Goal: Navigation & Orientation: Find specific page/section

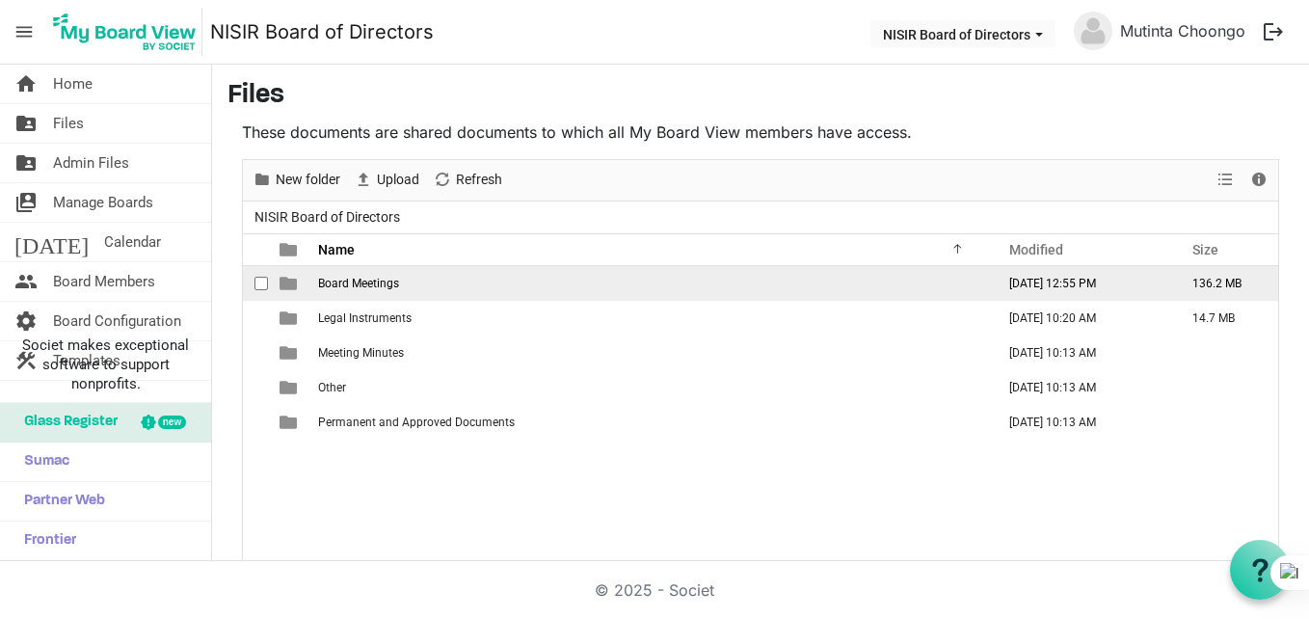
click at [402, 274] on td "Board Meetings" at bounding box center [650, 283] width 677 height 35
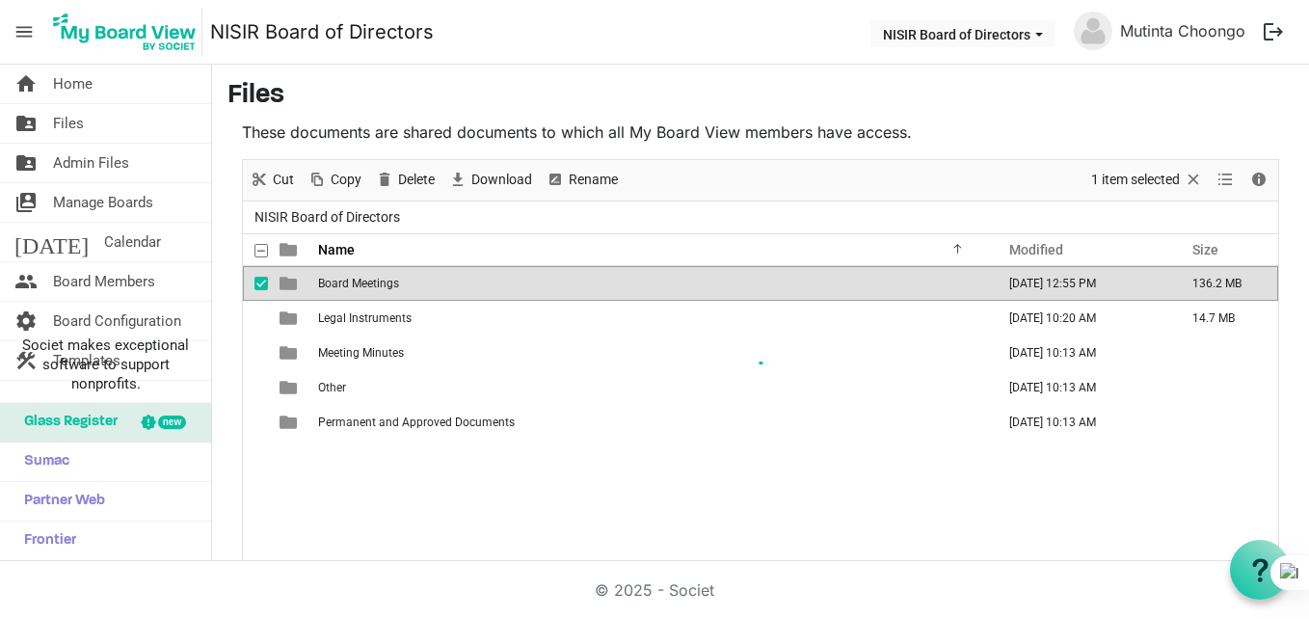
scroll to position [31, 0]
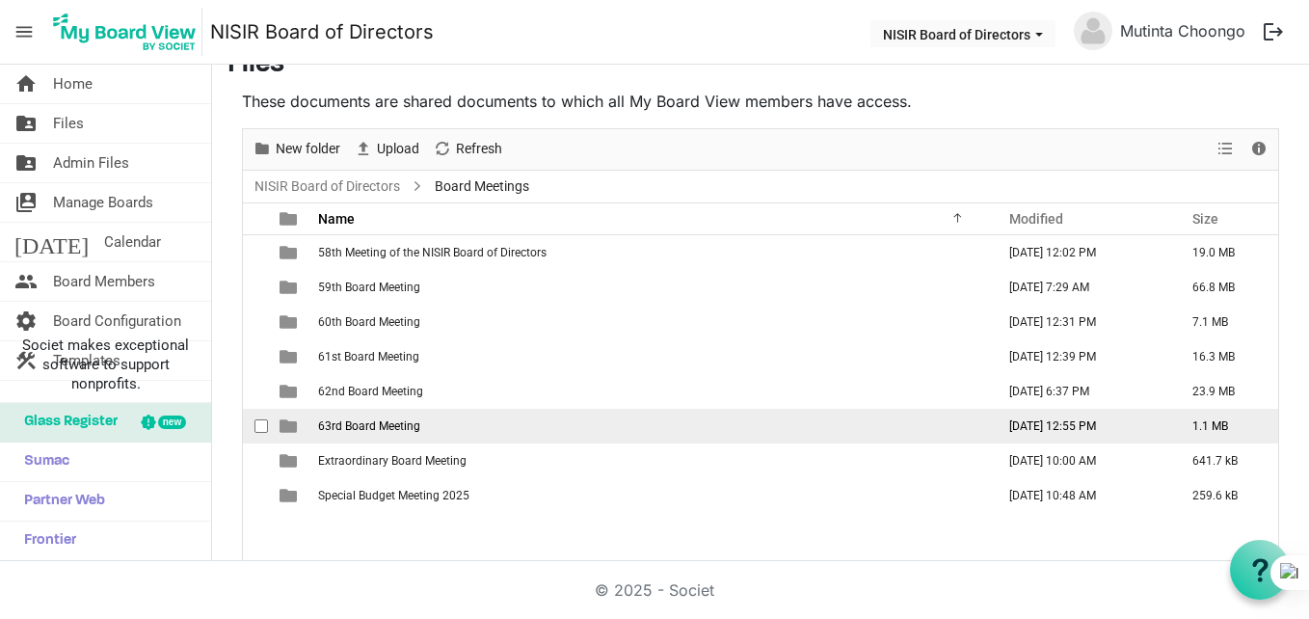
click at [361, 427] on span "63rd Board Meeting" at bounding box center [369, 425] width 102 height 13
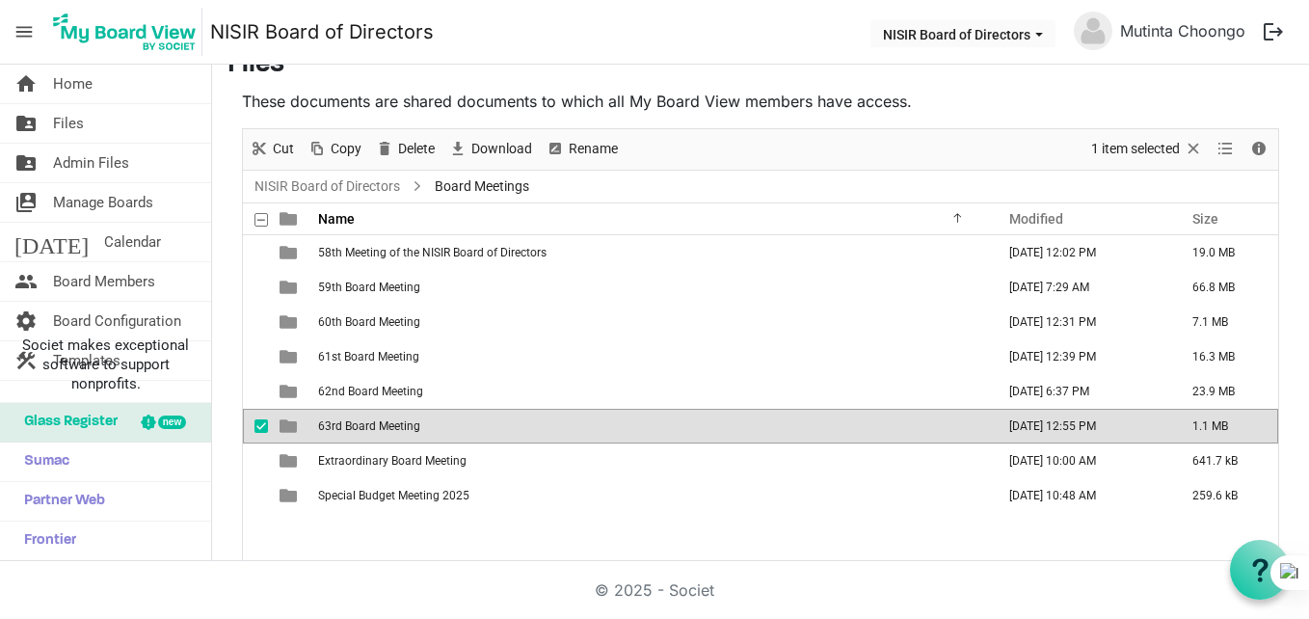
click at [361, 427] on span "63rd Board Meeting" at bounding box center [369, 425] width 102 height 13
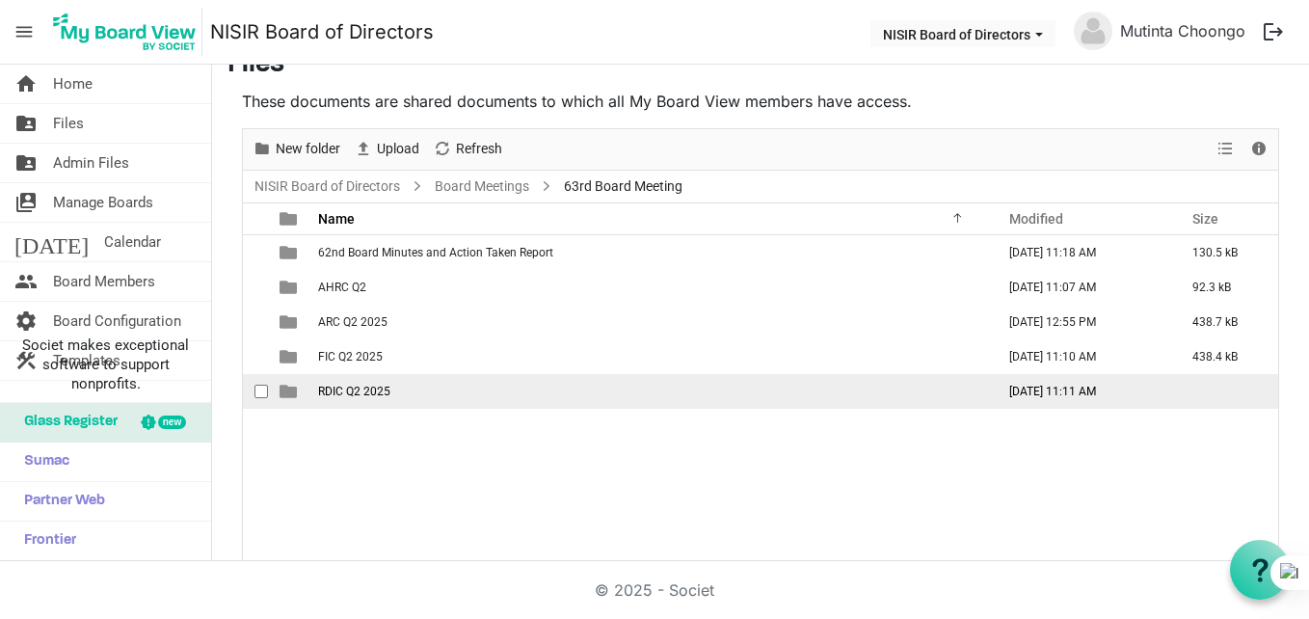
click at [354, 397] on span "RDIC Q2 2025" at bounding box center [354, 391] width 72 height 13
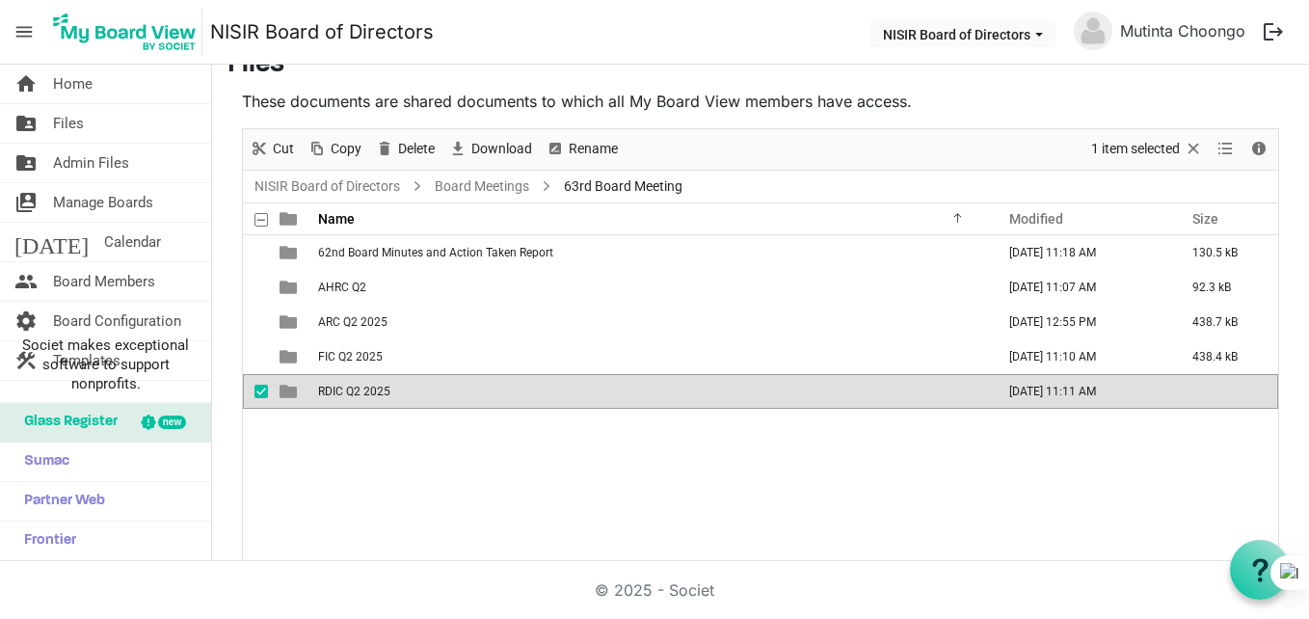
click at [354, 397] on span "RDIC Q2 2025" at bounding box center [354, 391] width 72 height 13
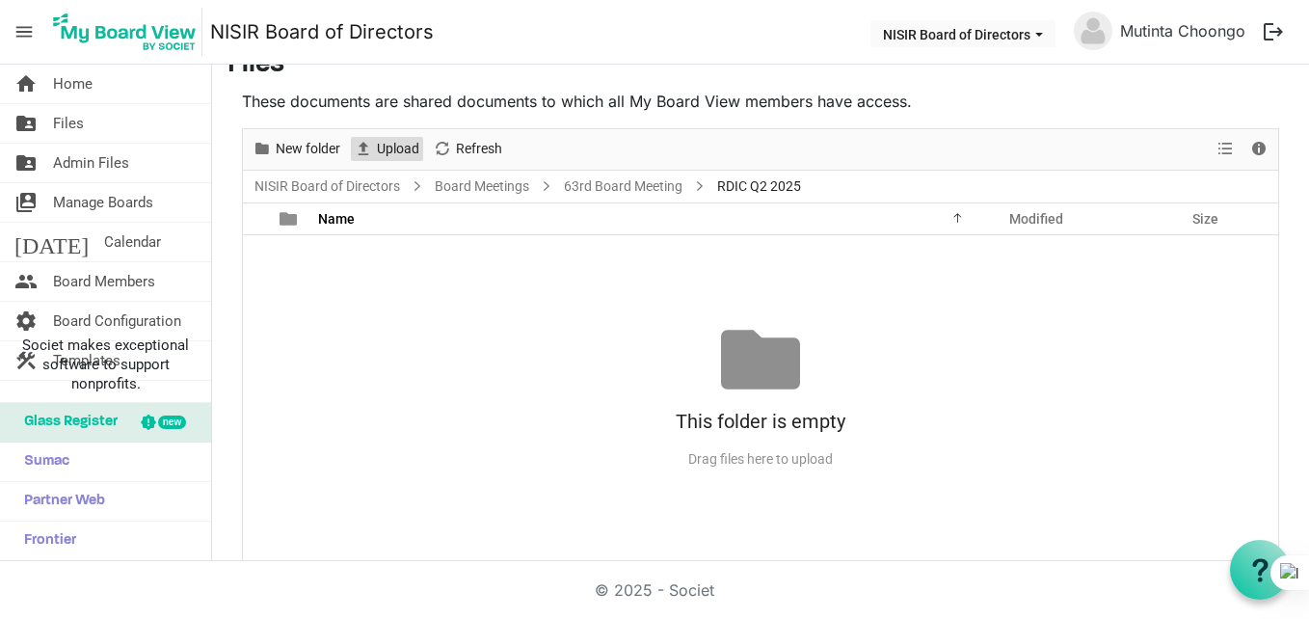
click at [372, 152] on span "Upload" at bounding box center [363, 149] width 23 height 24
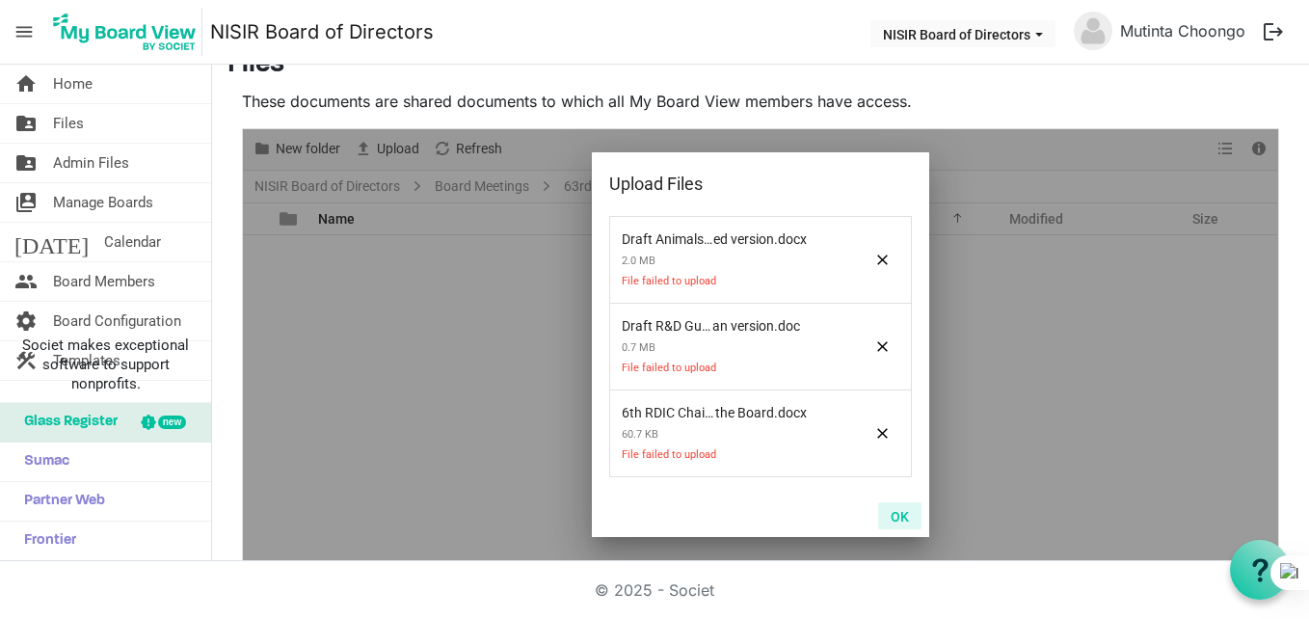
click at [883, 511] on button "OK" at bounding box center [899, 515] width 43 height 27
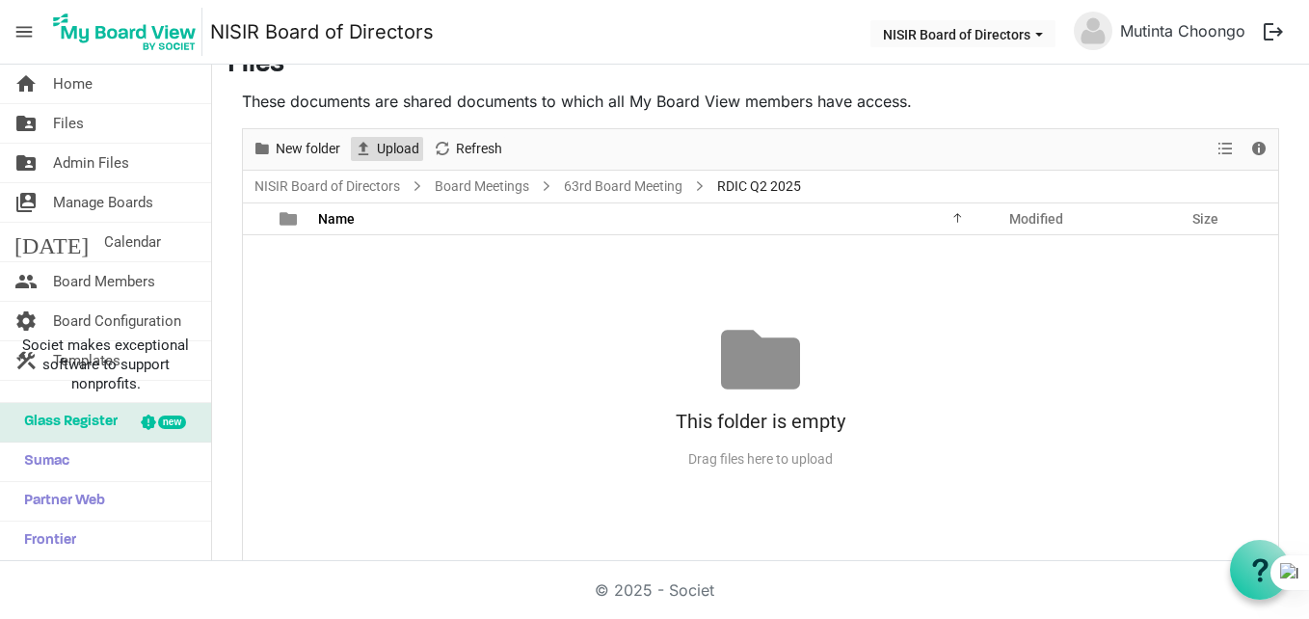
click at [398, 140] on span "Upload" at bounding box center [398, 149] width 46 height 24
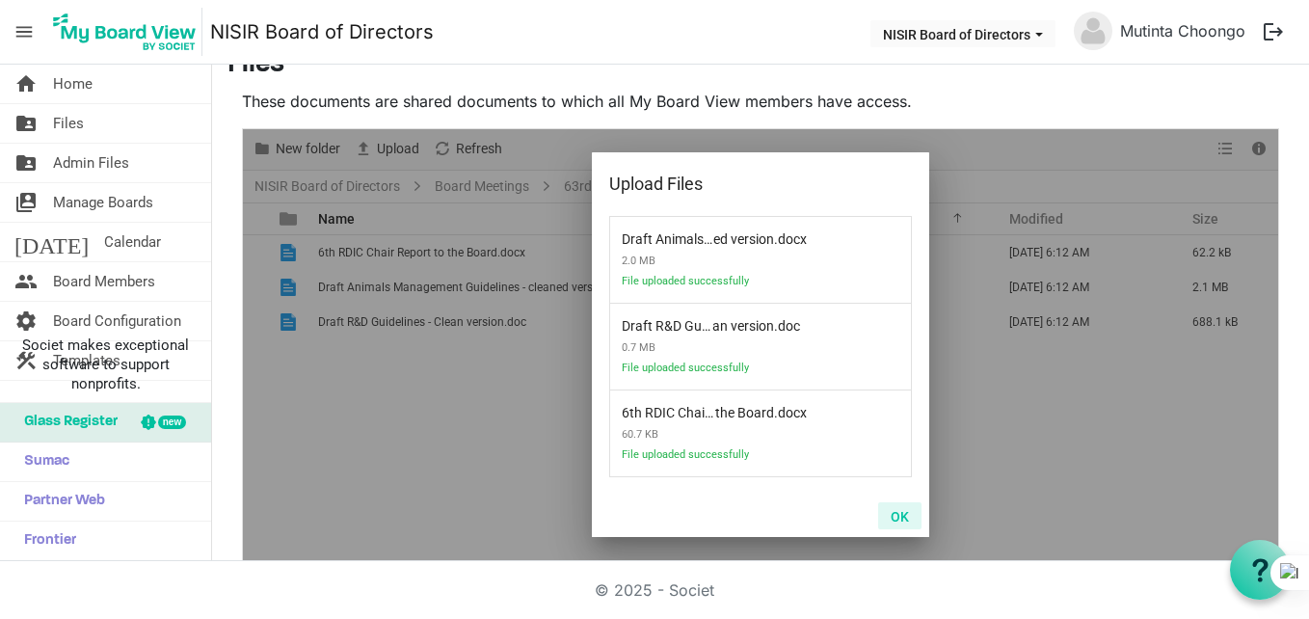
click at [894, 514] on button "OK" at bounding box center [899, 515] width 43 height 27
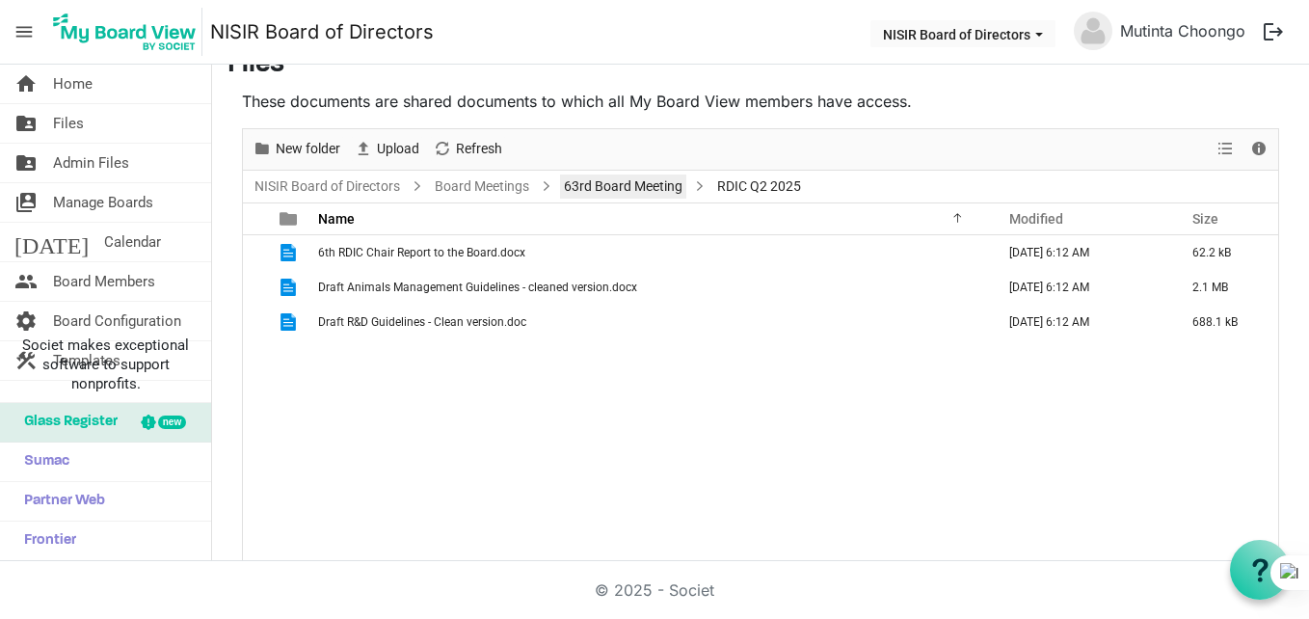
click at [608, 180] on link "63rd Board Meeting" at bounding box center [623, 186] width 126 height 24
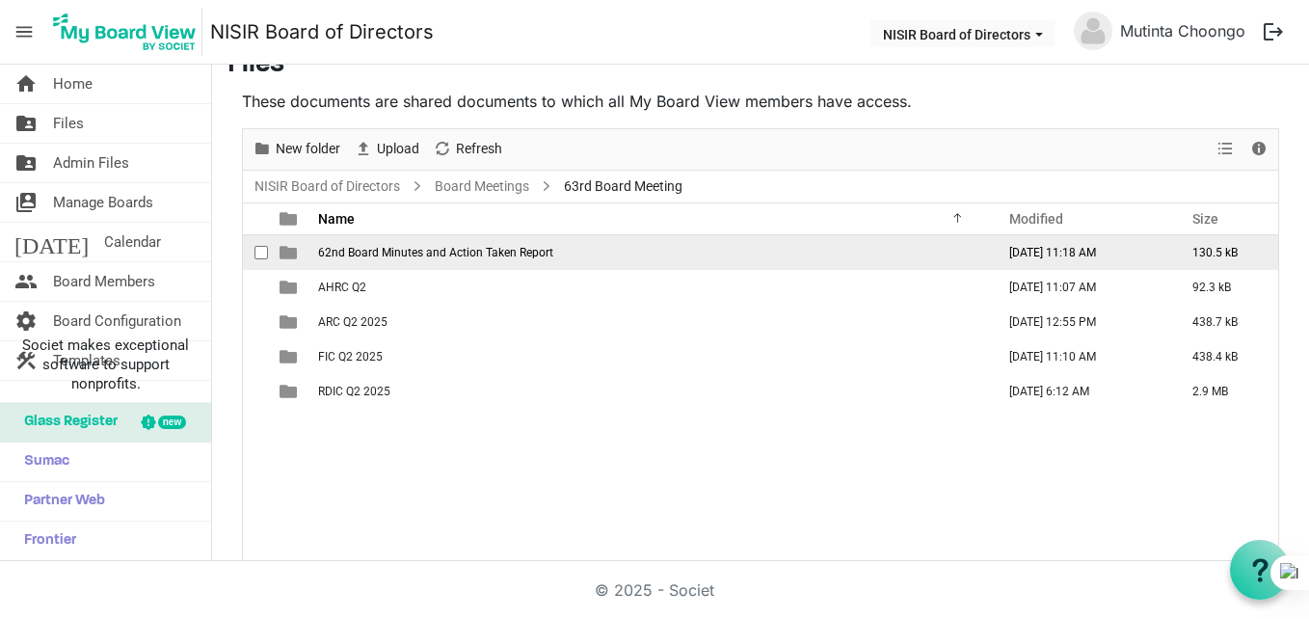
click at [491, 265] on td "62nd Board Minutes and Action Taken Report" at bounding box center [650, 252] width 677 height 35
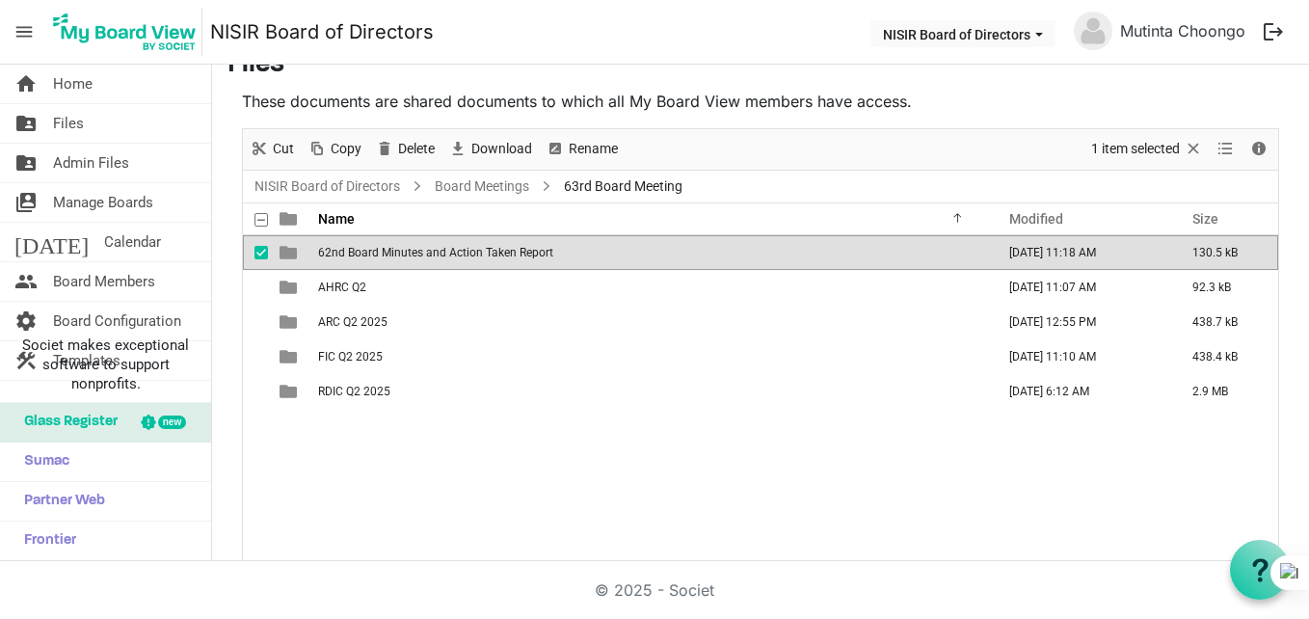
click at [491, 265] on td "62nd Board Minutes and Action Taken Report" at bounding box center [650, 252] width 677 height 35
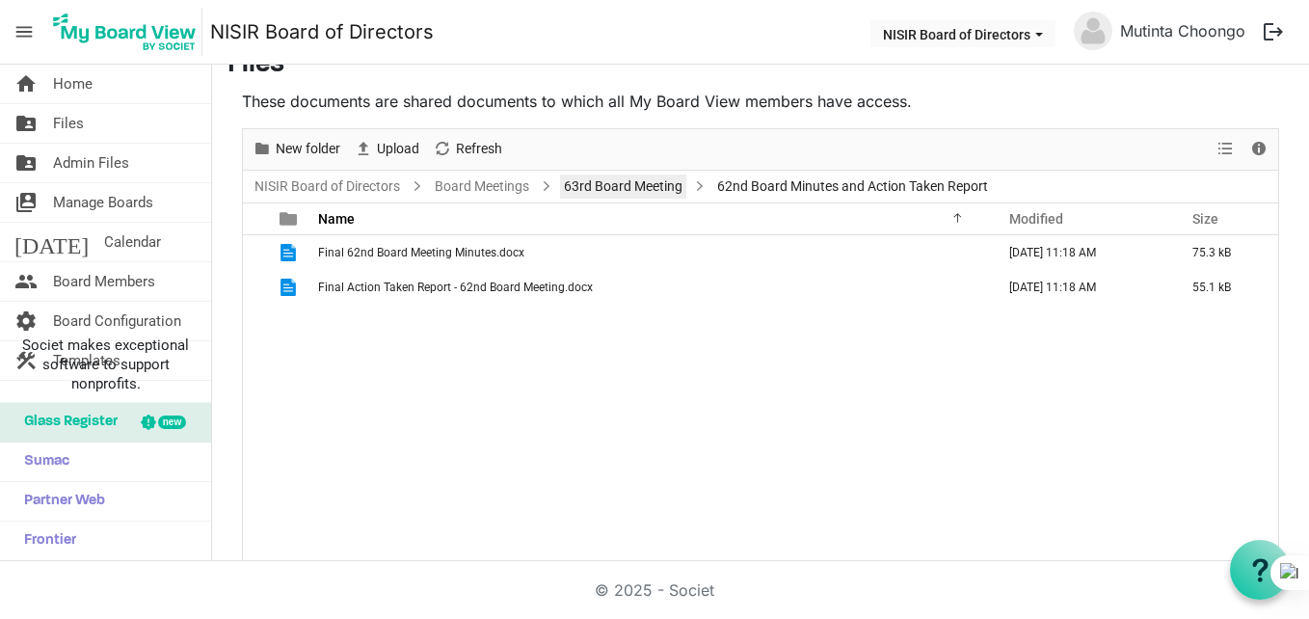
click at [603, 198] on link "63rd Board Meeting" at bounding box center [623, 186] width 126 height 24
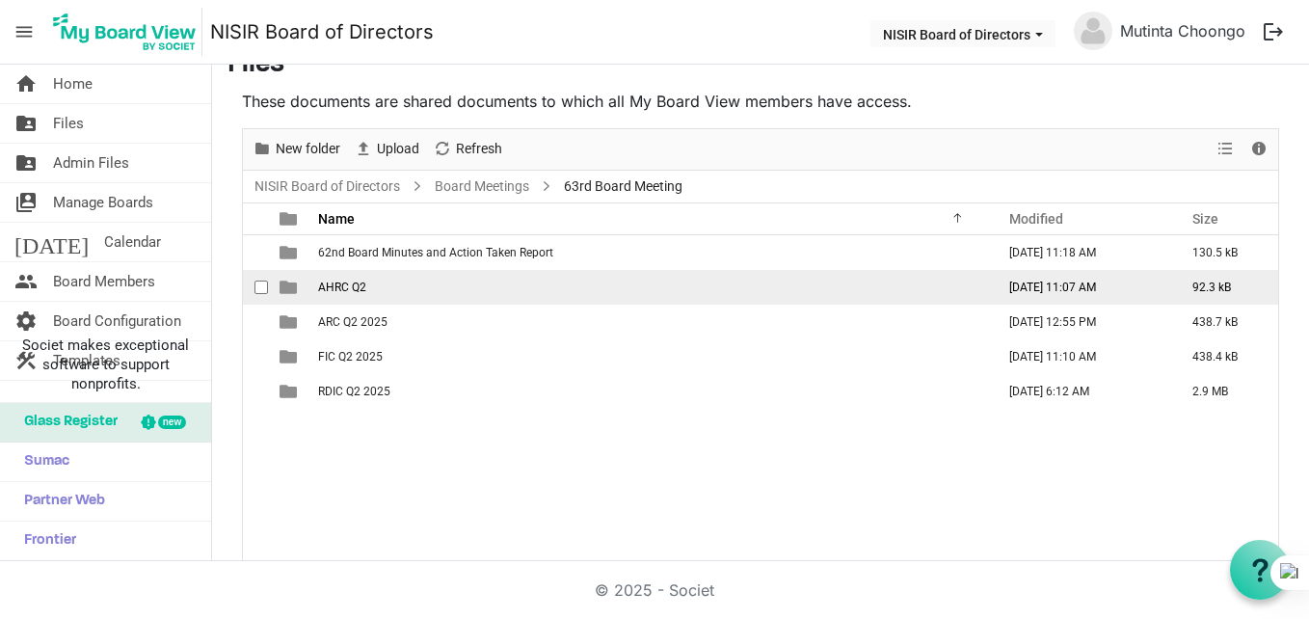
click at [495, 292] on td "AHRC Q2" at bounding box center [650, 287] width 677 height 35
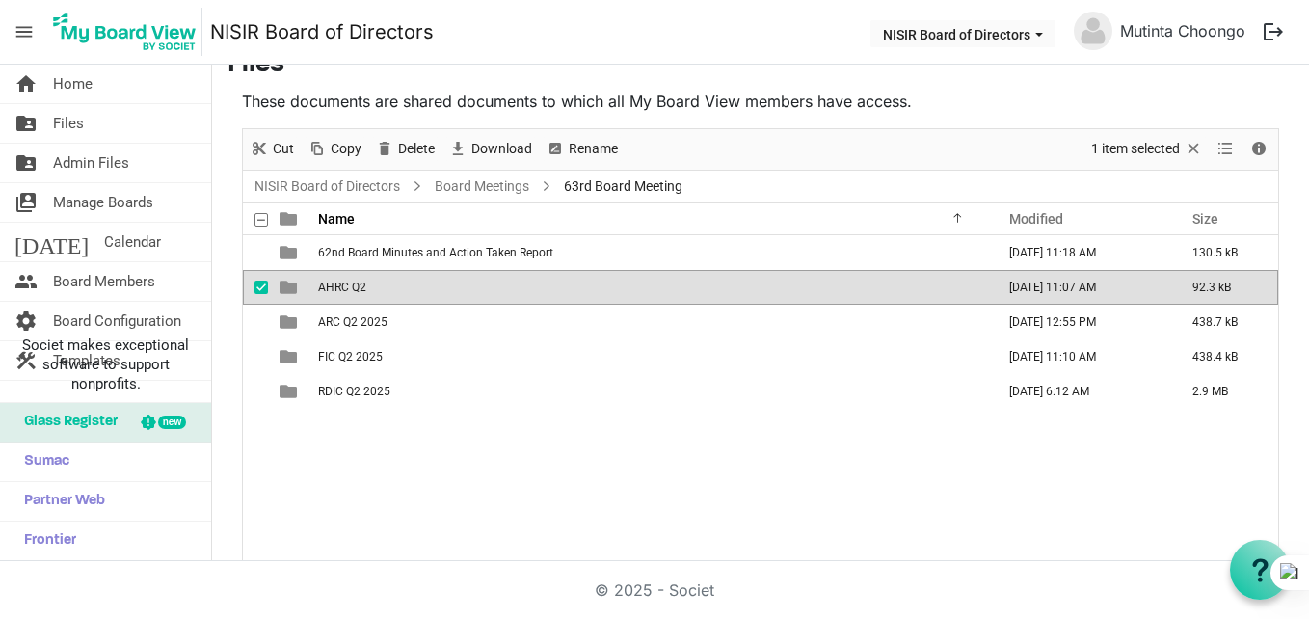
click at [495, 292] on td "AHRC Q2" at bounding box center [650, 287] width 677 height 35
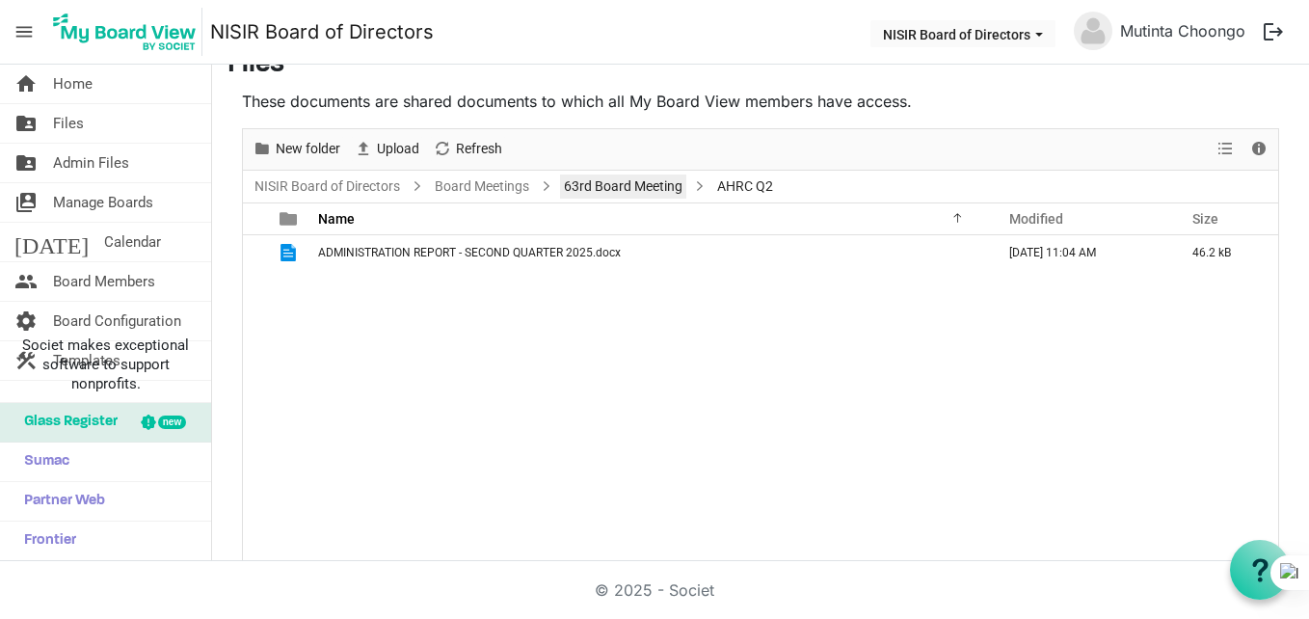
click at [592, 186] on link "63rd Board Meeting" at bounding box center [623, 186] width 126 height 24
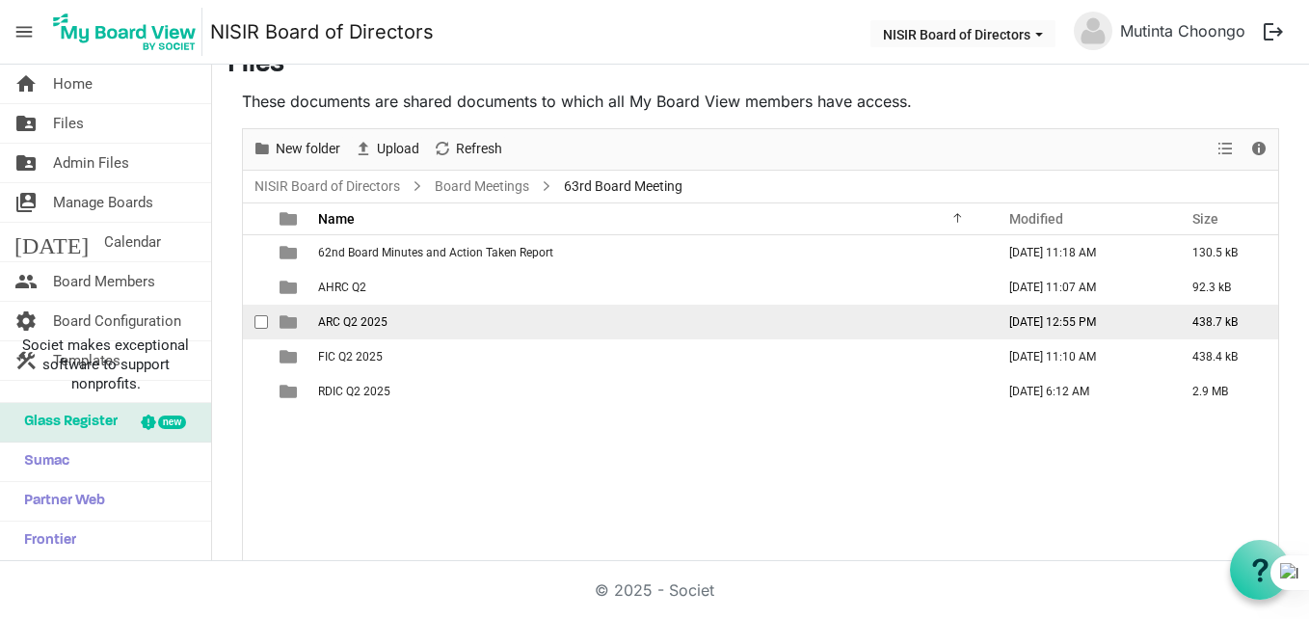
click at [400, 312] on td "ARC Q2 2025" at bounding box center [650, 322] width 677 height 35
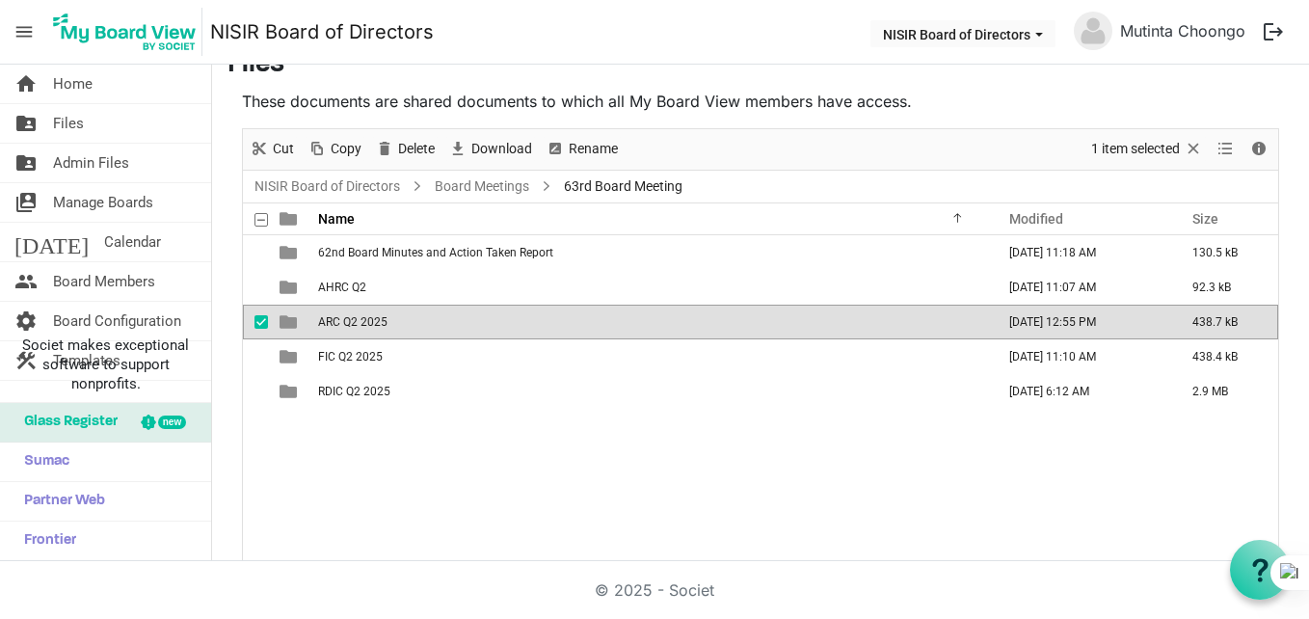
click at [400, 312] on td "ARC Q2 2025" at bounding box center [650, 322] width 677 height 35
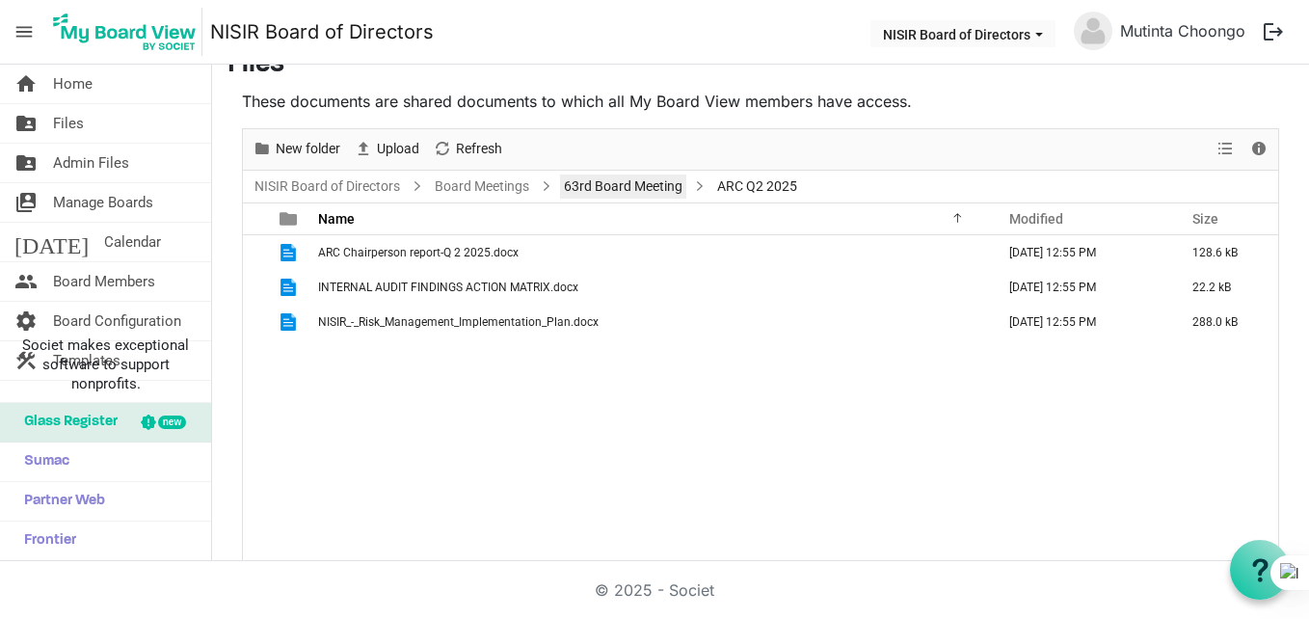
click at [630, 183] on link "63rd Board Meeting" at bounding box center [623, 186] width 126 height 24
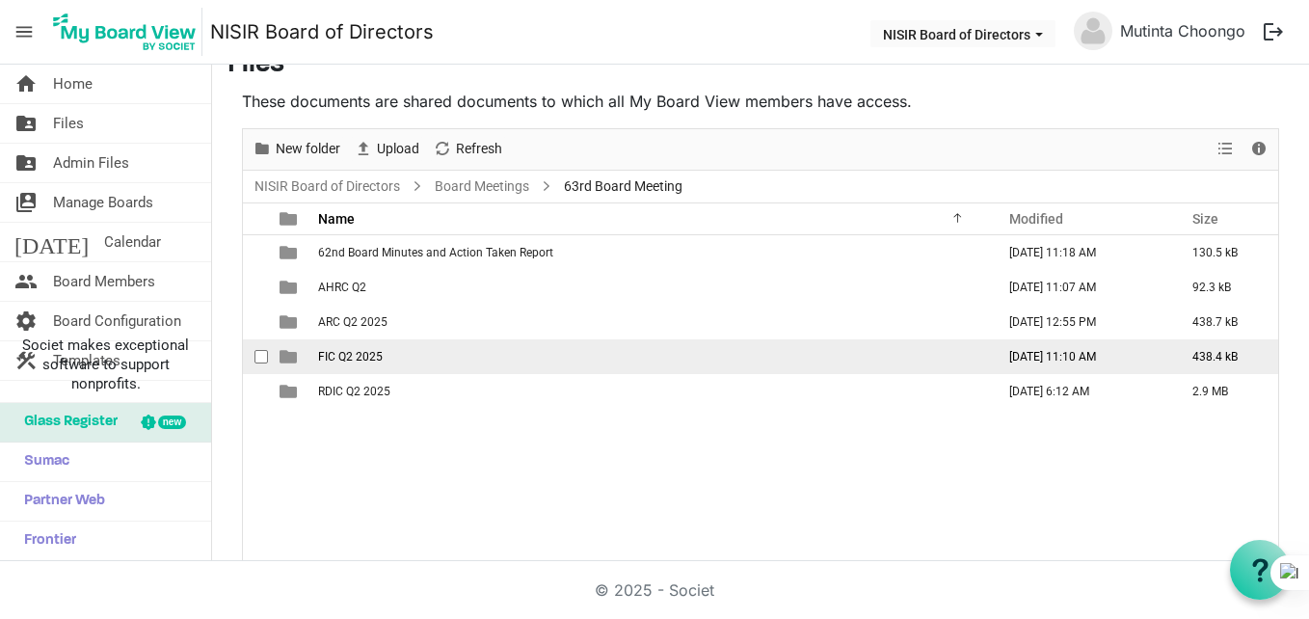
click at [387, 353] on td "FIC Q2 2025" at bounding box center [650, 356] width 677 height 35
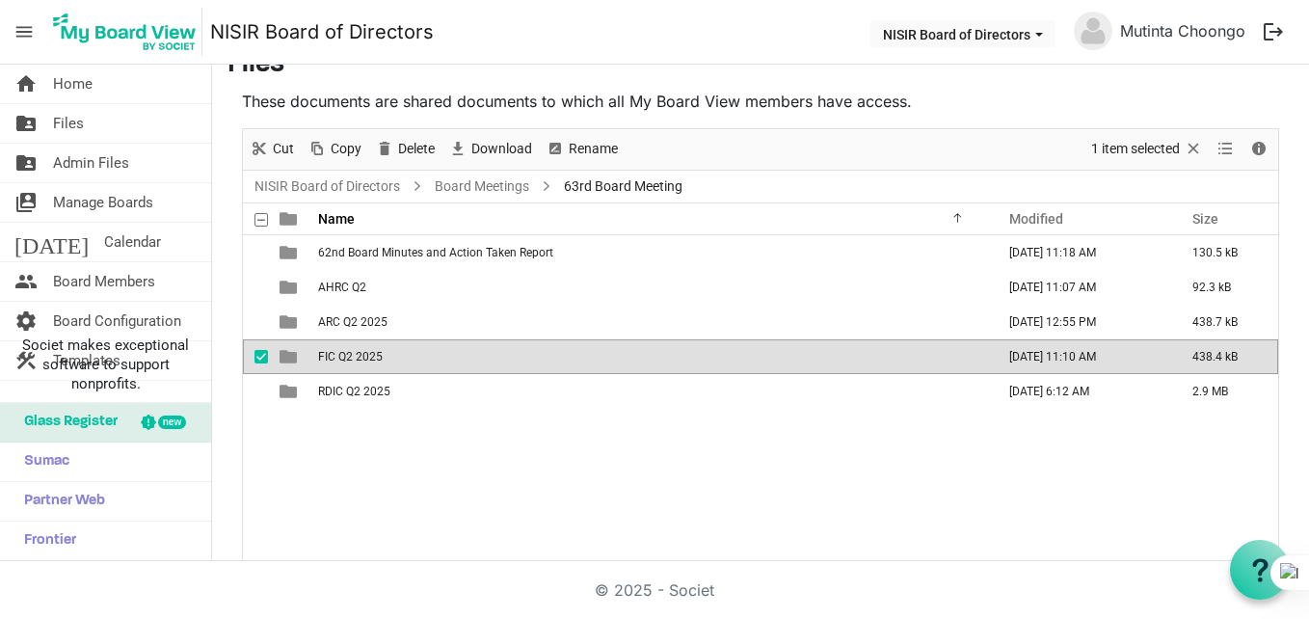
click at [387, 353] on td "FIC Q2 2025" at bounding box center [650, 356] width 677 height 35
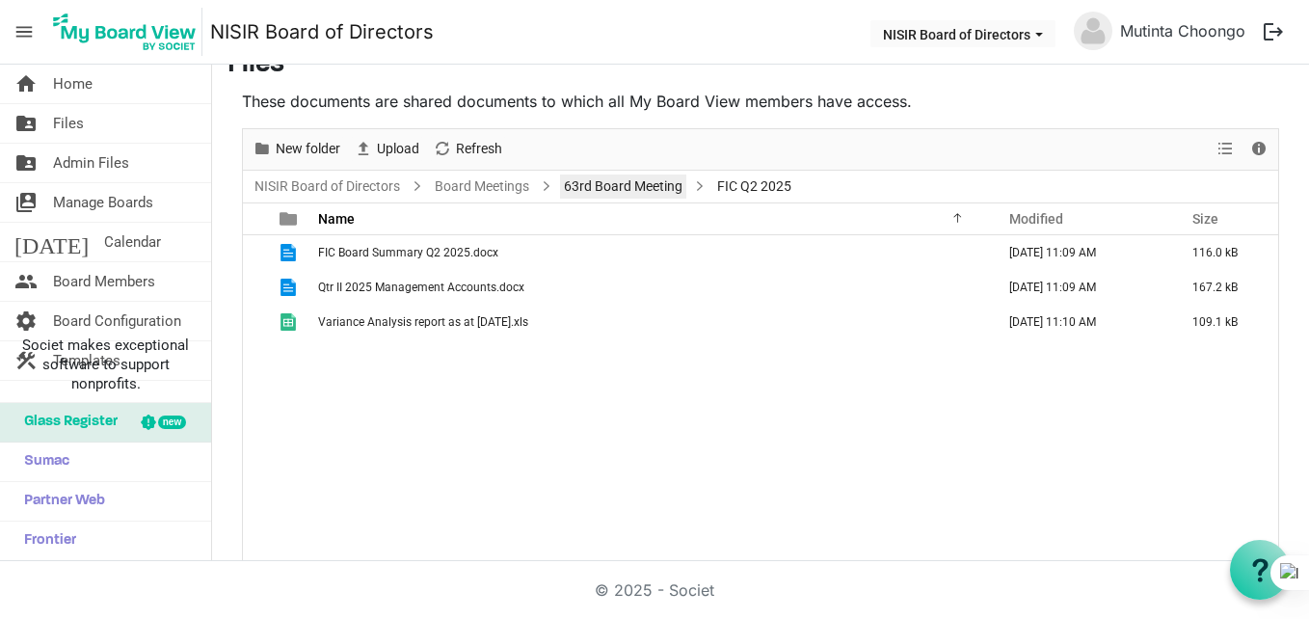
click at [601, 186] on link "63rd Board Meeting" at bounding box center [623, 186] width 126 height 24
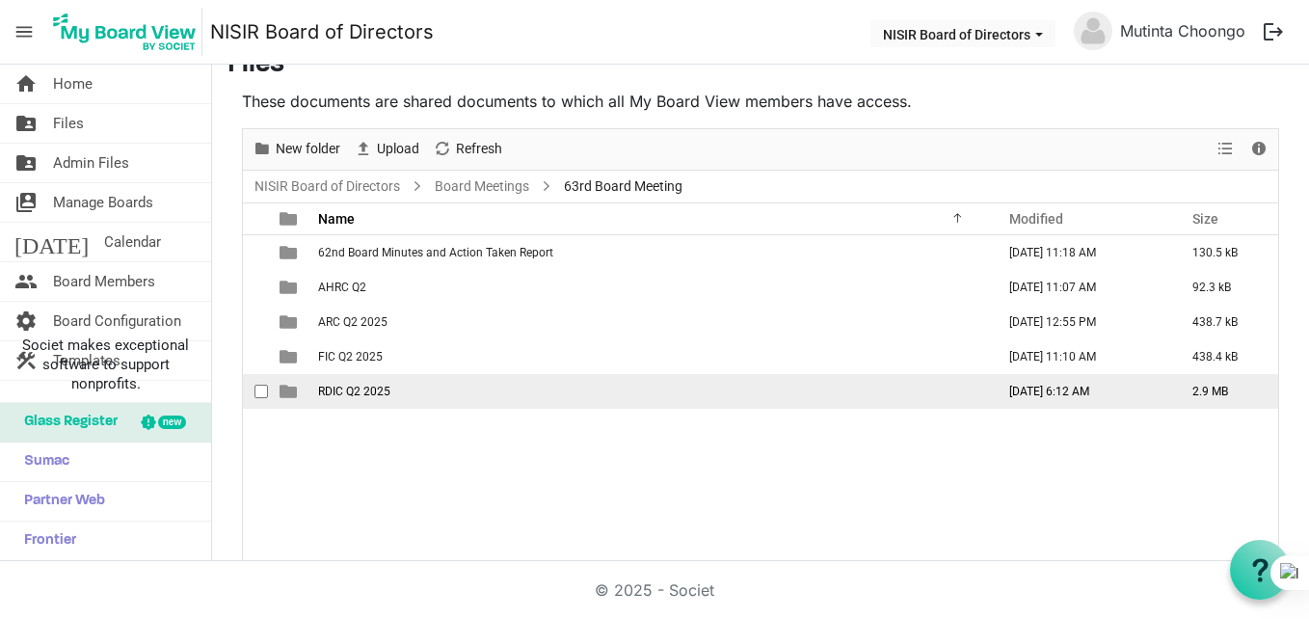
click at [428, 401] on td "RDIC Q2 2025" at bounding box center [650, 391] width 677 height 35
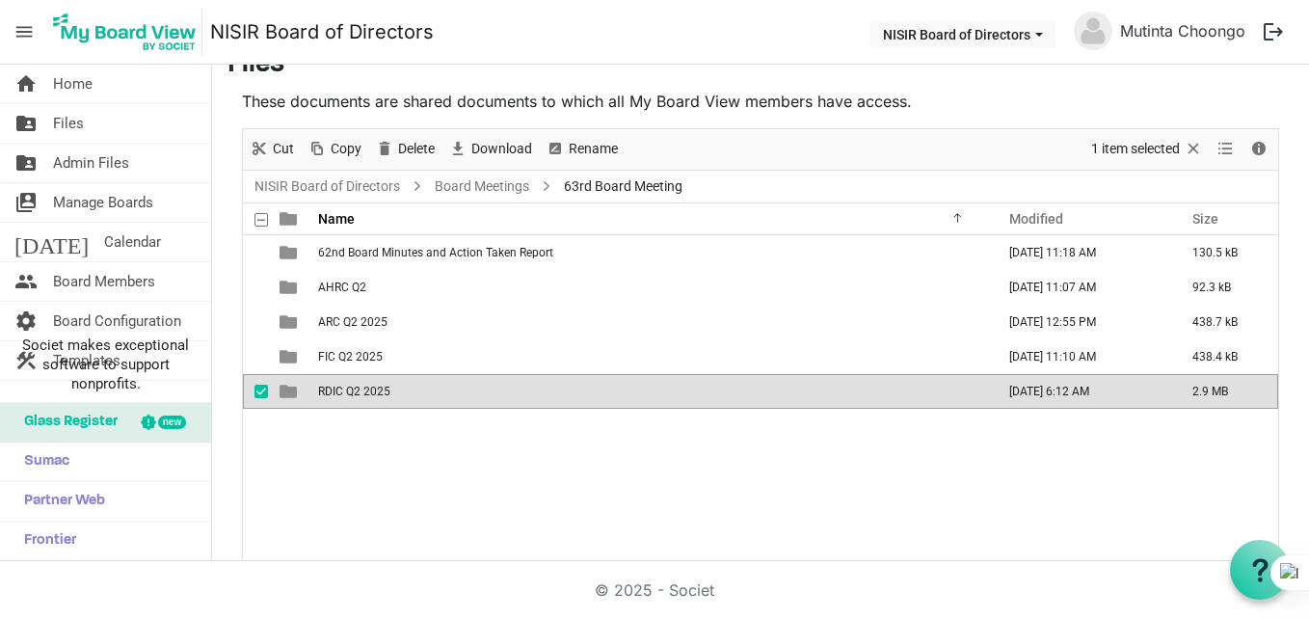
click at [428, 401] on td "RDIC Q2 2025" at bounding box center [650, 391] width 677 height 35
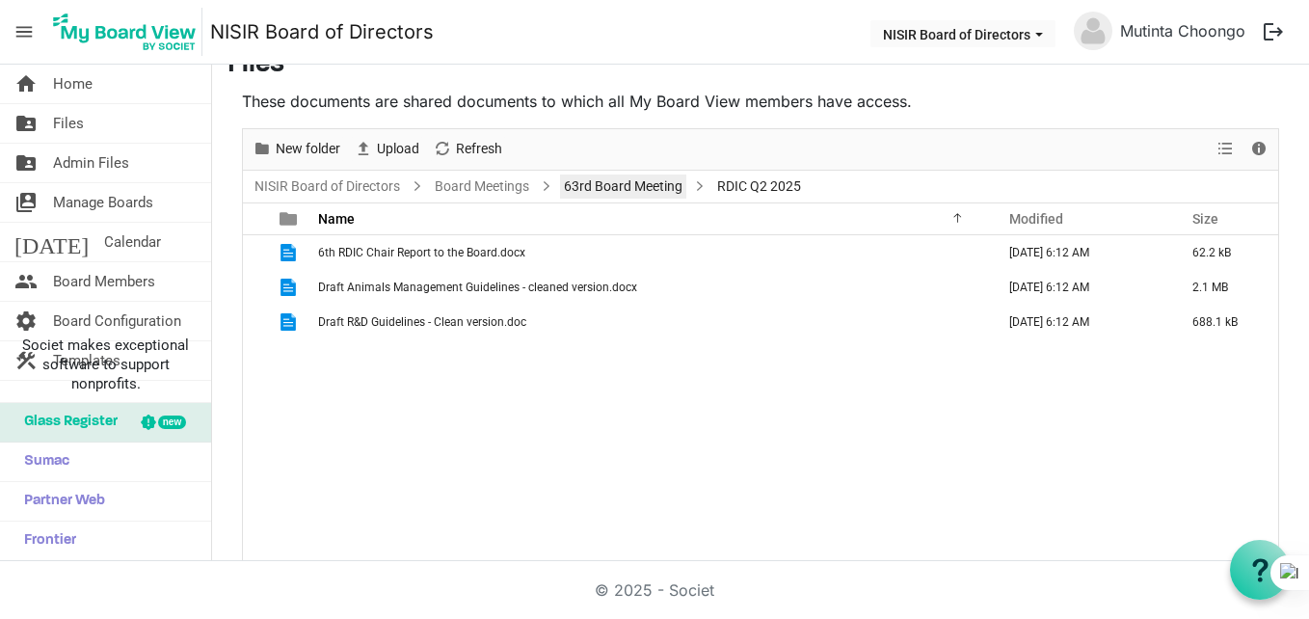
click at [643, 178] on link "63rd Board Meeting" at bounding box center [623, 186] width 126 height 24
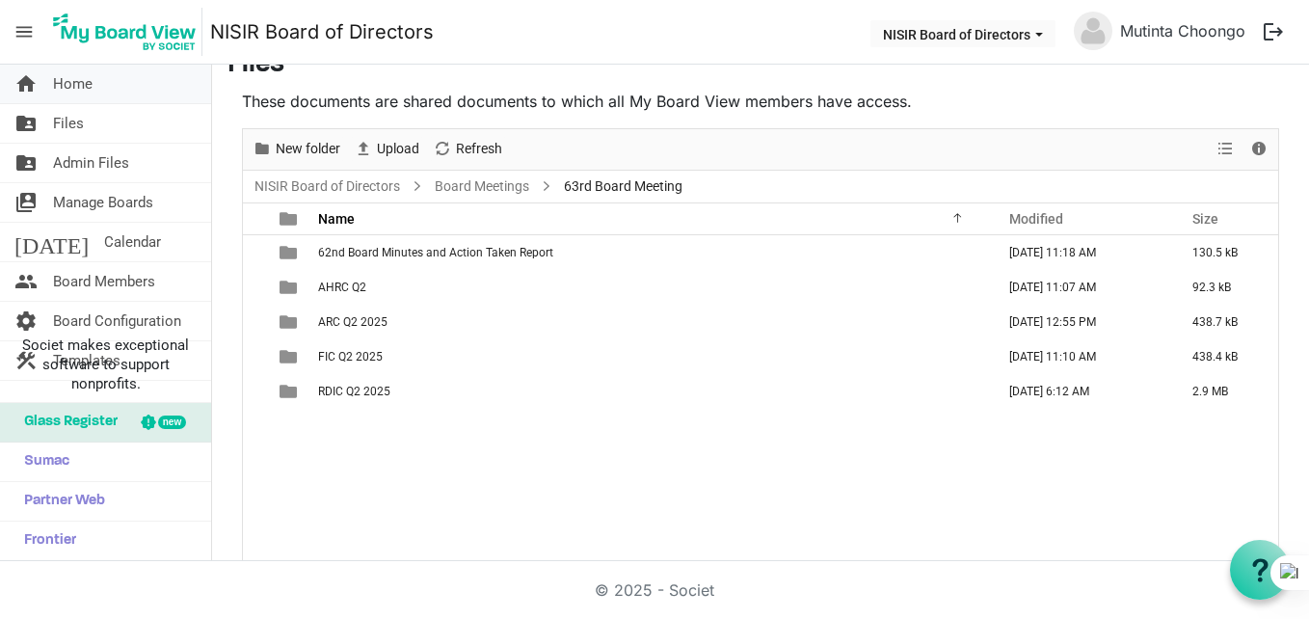
click at [126, 96] on link "home Home" at bounding box center [105, 84] width 211 height 39
